Goal: Navigation & Orientation: Find specific page/section

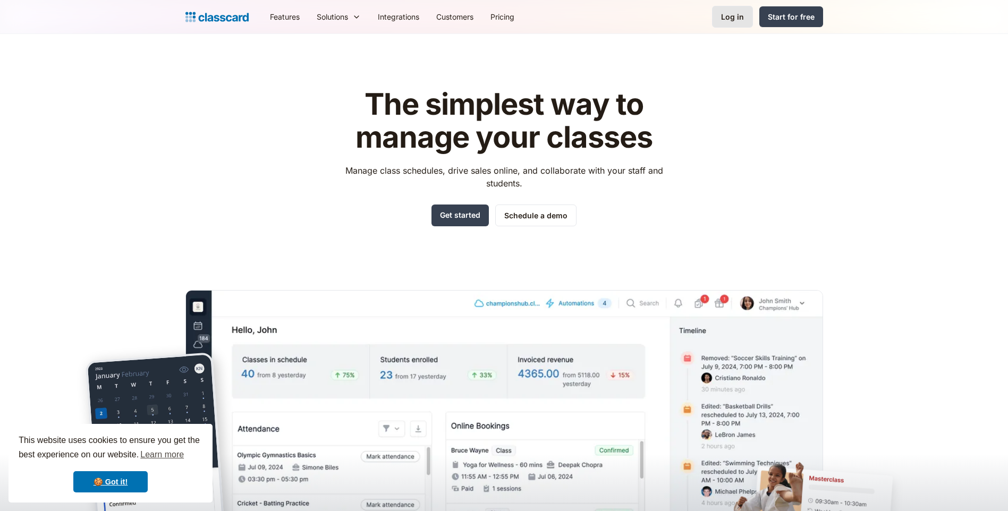
click at [728, 19] on div "Log in" at bounding box center [732, 16] width 23 height 11
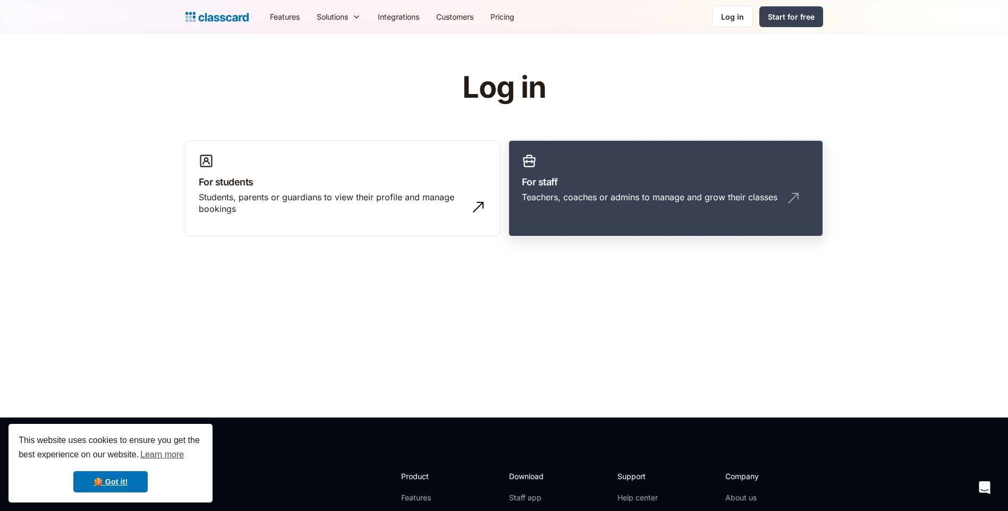
click at [535, 177] on h3 "For staff" at bounding box center [666, 182] width 288 height 14
